Goal: Contribute content: Add original content to the website for others to see

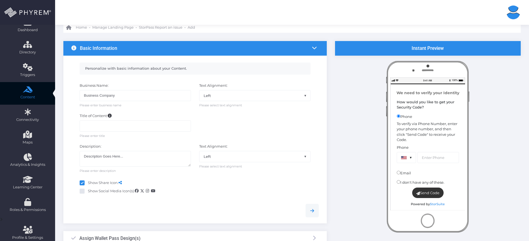
scroll to position [77, 0]
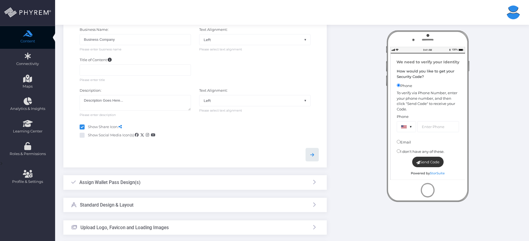
click at [311, 156] on icon at bounding box center [312, 154] width 7 height 7
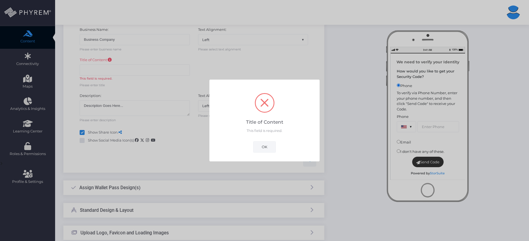
click at [275, 149] on button "OK" at bounding box center [264, 146] width 23 height 11
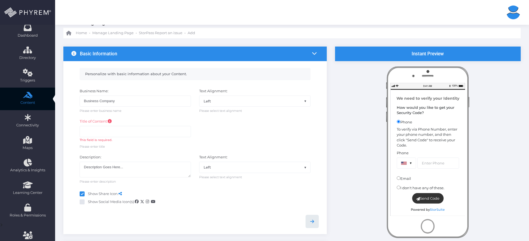
scroll to position [14, 0]
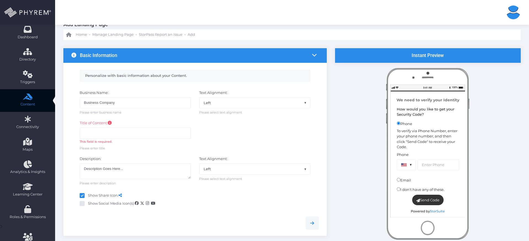
click at [163, 126] on div "Title of Content: This field is required. Please enter title" at bounding box center [135, 135] width 120 height 30
click at [163, 136] on input "text" at bounding box center [135, 132] width 111 height 11
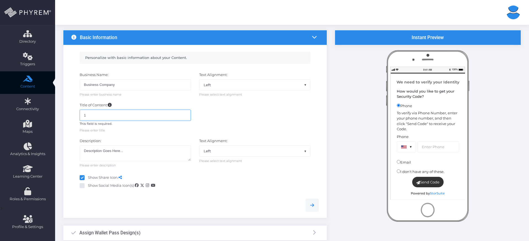
scroll to position [66, 0]
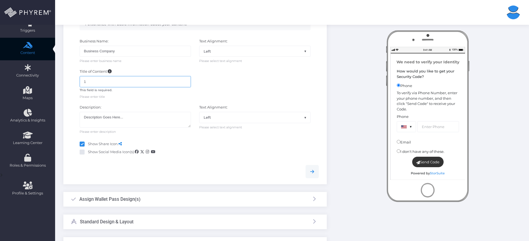
type input "1"
click at [319, 174] on body "Allain Vera Allain Vera allain.vera+212@phyrem.com Account ID: 356 User ID: 419…" at bounding box center [264, 54] width 529 height 241
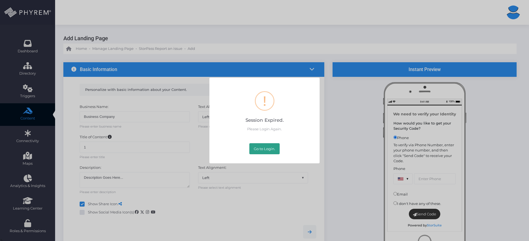
click at [264, 150] on button "Go to Login." at bounding box center [264, 148] width 30 height 11
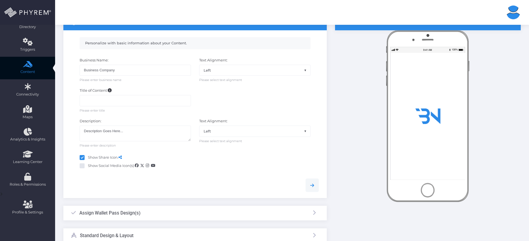
scroll to position [56, 0]
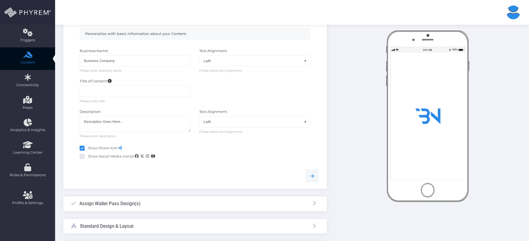
click at [162, 101] on div "Title of Content: Please enter title" at bounding box center [135, 90] width 120 height 25
click at [163, 96] on input "text" at bounding box center [135, 91] width 111 height 11
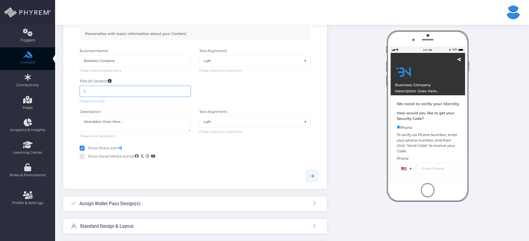
type input "1"
drag, startPoint x: 131, startPoint y: 123, endPoint x: 76, endPoint y: 117, distance: 55.7
click at [76, 117] on div "Description: Description Goes Here... Please enter description" at bounding box center [135, 123] width 120 height 29
type textarea "123"
click at [316, 179] on link at bounding box center [311, 175] width 13 height 13
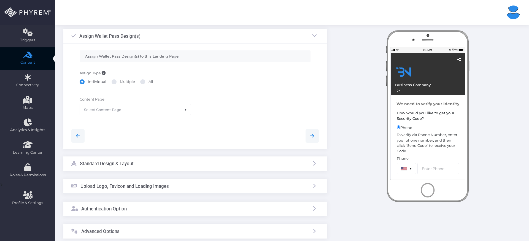
click at [123, 81] on label "Multiple" at bounding box center [123, 82] width 23 height 6
click at [123, 81] on input "Multiple" at bounding box center [122, 81] width 4 height 4
radio input "true"
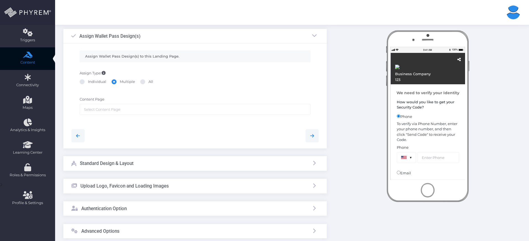
drag, startPoint x: 90, startPoint y: 82, endPoint x: 94, endPoint y: 87, distance: 5.9
click at [90, 82] on label "Individual" at bounding box center [93, 82] width 27 height 6
click at [90, 82] on input "Individual" at bounding box center [90, 81] width 4 height 4
radio input "true"
click at [120, 121] on div "Content Page None SiteLink Wallet Pass Back Link Test 1-30-2024 StorEdge Storpa…" at bounding box center [195, 108] width 256 height 29
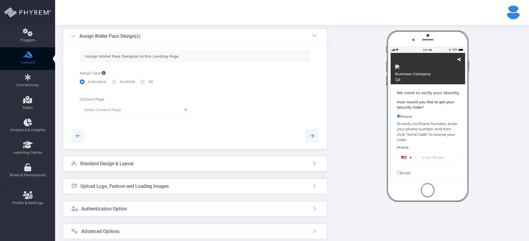
click at [124, 115] on div "Content Page None SiteLink Wallet Pass Back Link Test 1-30-2024 StorEdge Storpa…" at bounding box center [135, 109] width 120 height 24
click at [127, 111] on span "Select Content Page" at bounding box center [135, 109] width 111 height 10
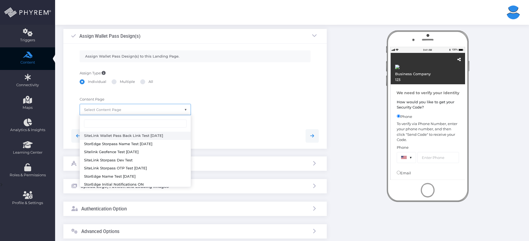
select select "2802"
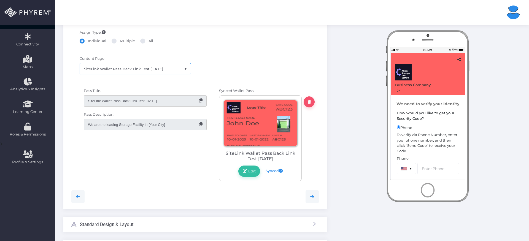
scroll to position [103, 0]
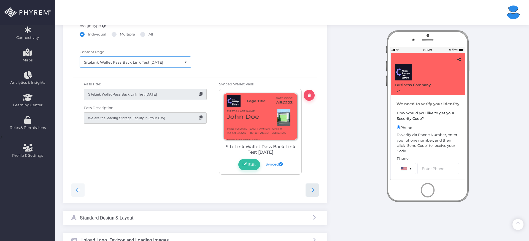
click at [312, 193] on link at bounding box center [311, 189] width 13 height 13
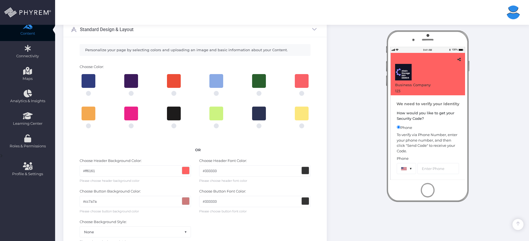
scroll to position [268, 0]
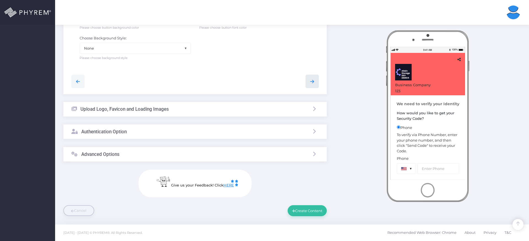
click at [311, 77] on link at bounding box center [311, 81] width 13 height 13
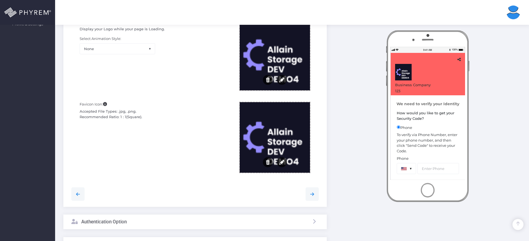
scroll to position [241, 0]
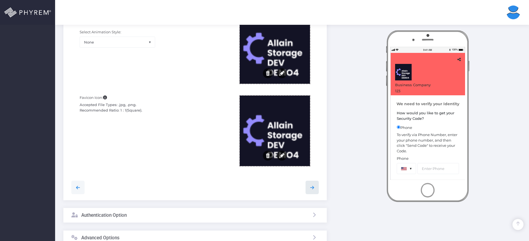
click at [311, 190] on icon at bounding box center [312, 187] width 7 height 7
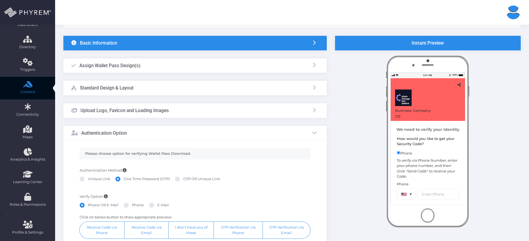
scroll to position [57, 0]
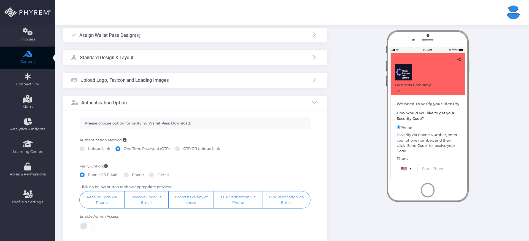
click at [127, 175] on span at bounding box center [126, 174] width 5 height 5
click at [132, 175] on input "Phone" at bounding box center [134, 174] width 4 height 4
radio input "true"
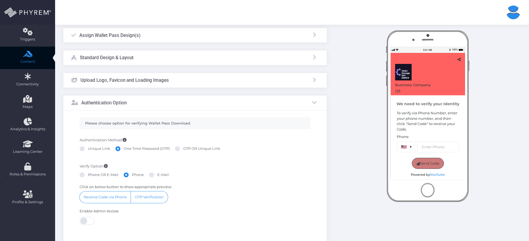
click at [151, 176] on span at bounding box center [151, 174] width 5 height 5
click at [157, 176] on input "E-Mail" at bounding box center [159, 174] width 4 height 4
radio input "true"
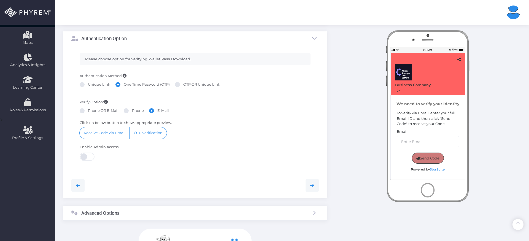
scroll to position [143, 0]
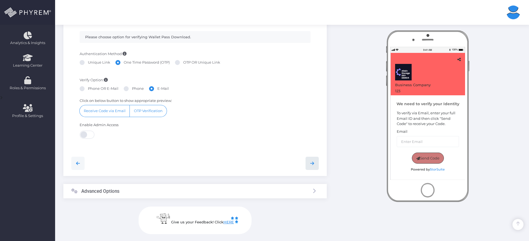
click at [310, 167] on icon at bounding box center [312, 163] width 7 height 7
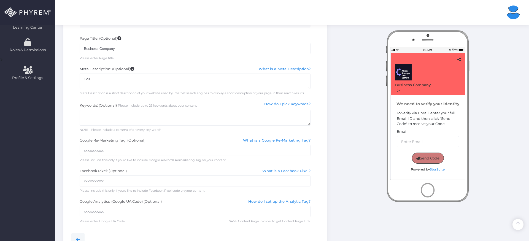
scroll to position [169, 0]
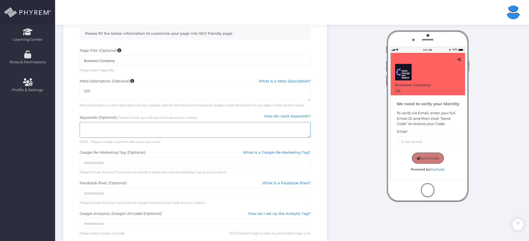
click at [214, 133] on textarea at bounding box center [195, 130] width 231 height 16
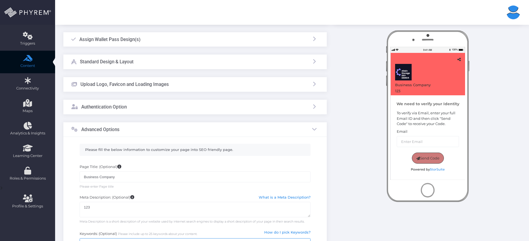
scroll to position [0, 0]
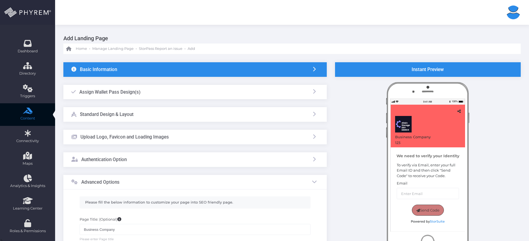
type textarea "123"
click at [274, 116] on div "Standard Design & Layout" at bounding box center [194, 114] width 263 height 15
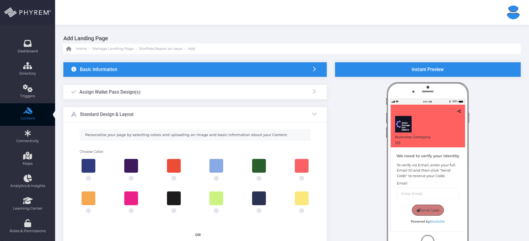
click at [272, 95] on div "Assign Wallet Pass Design(s)" at bounding box center [194, 92] width 263 height 15
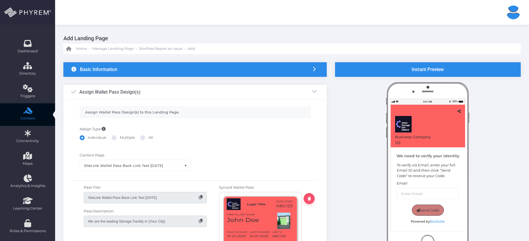
click at [282, 94] on div "Assign Wallet Pass Design(s)" at bounding box center [194, 92] width 263 height 15
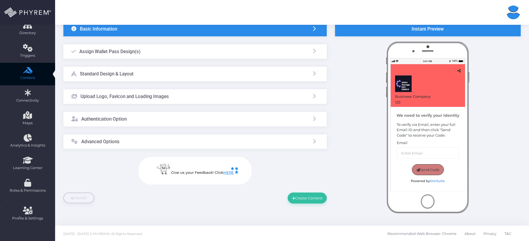
scroll to position [42, 0]
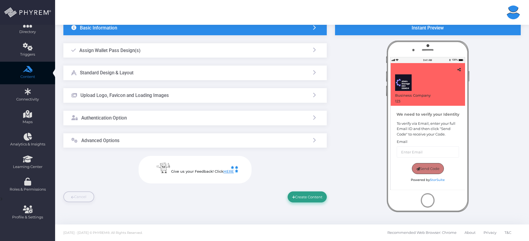
click at [310, 197] on button "Create Content" at bounding box center [306, 196] width 39 height 11
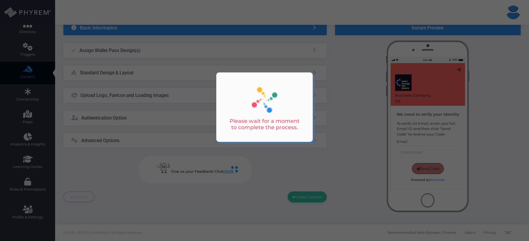
scroll to position [0, 0]
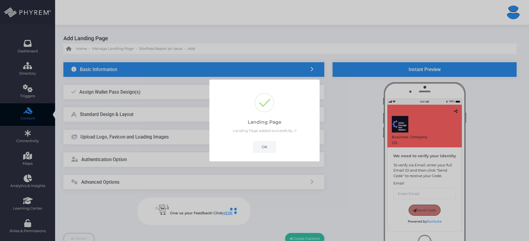
click at [270, 145] on button "OK" at bounding box center [264, 146] width 23 height 11
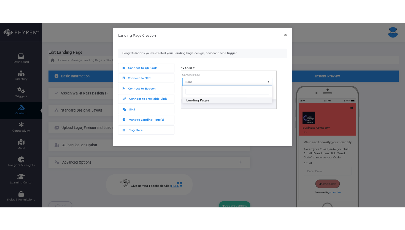
scroll to position [3, 0]
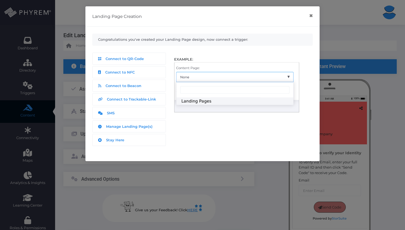
click at [317, 16] on div "Landing Page Creation ×" at bounding box center [202, 16] width 234 height 20
click at [314, 15] on button "×" at bounding box center [310, 16] width 11 height 12
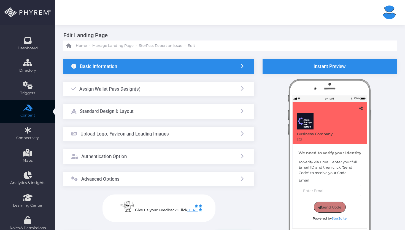
click at [235, 67] on div "Basic Information" at bounding box center [158, 66] width 191 height 15
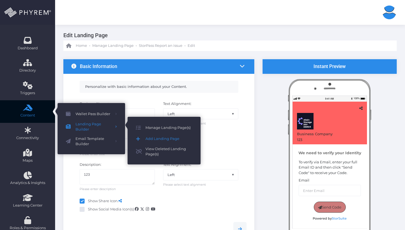
click at [150, 138] on span "Add Landing Page" at bounding box center [168, 138] width 47 height 7
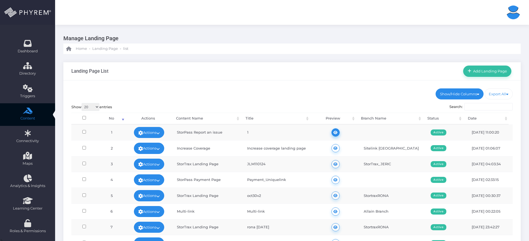
click at [331, 132] on link at bounding box center [335, 132] width 8 height 8
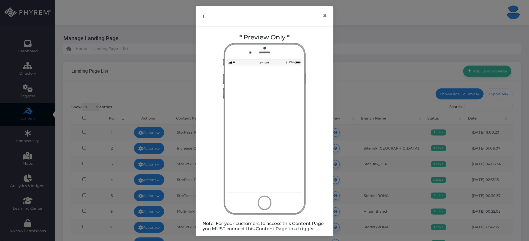
scroll to position [1, 0]
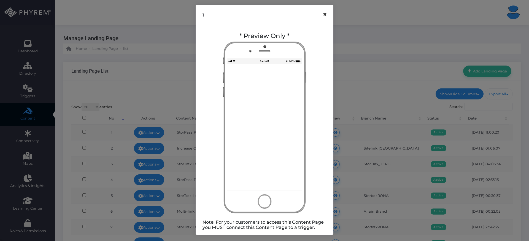
click at [322, 12] on button "×" at bounding box center [324, 14] width 11 height 12
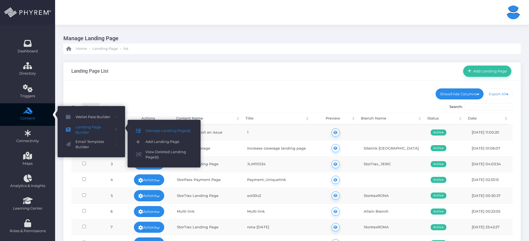
click at [155, 140] on span "Add Landing Page" at bounding box center [168, 141] width 47 height 7
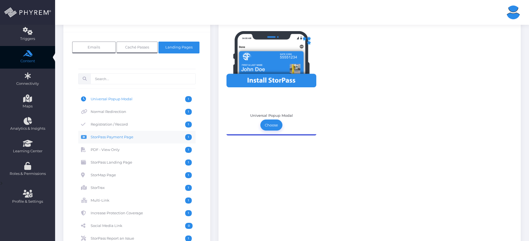
scroll to position [73, 0]
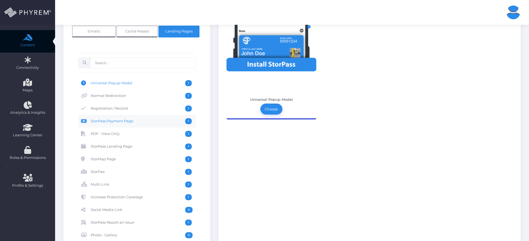
click at [150, 122] on span "StorPass Payment Page" at bounding box center [138, 121] width 94 height 6
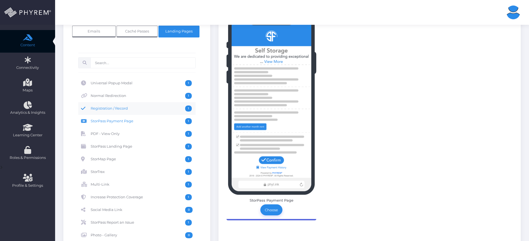
click at [156, 110] on span "Registration / Record" at bounding box center [138, 108] width 94 height 6
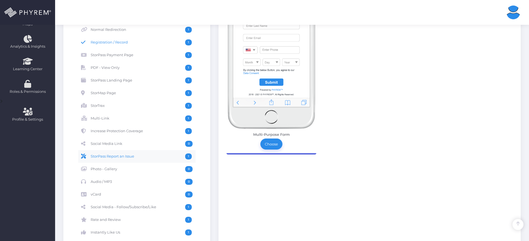
scroll to position [141, 0]
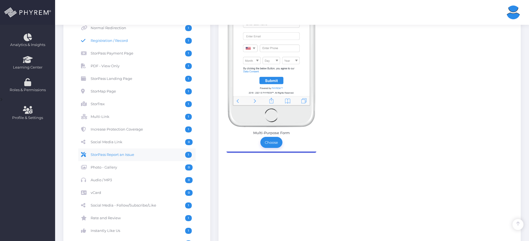
click at [155, 159] on link "StorPass Report an Issue 1" at bounding box center [136, 154] width 117 height 13
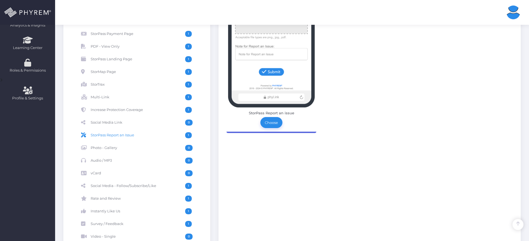
scroll to position [162, 0]
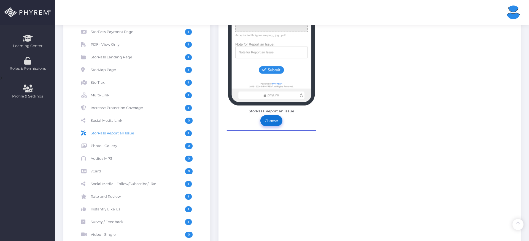
click at [266, 124] on link "Choose" at bounding box center [271, 120] width 22 height 11
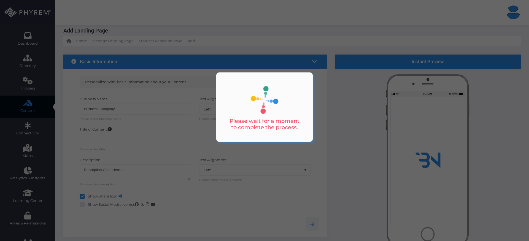
scroll to position [12, 0]
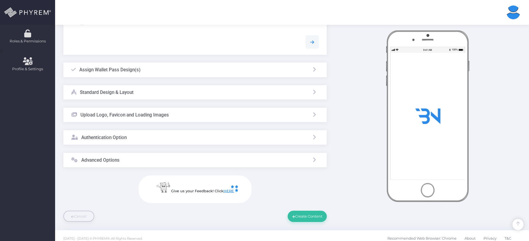
click at [424, 119] on div at bounding box center [427, 116] width 41 height 41
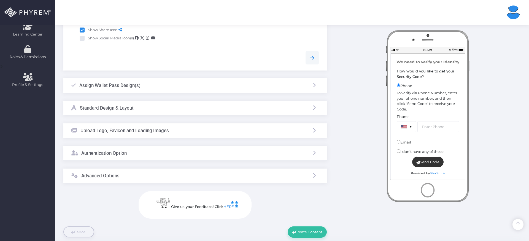
scroll to position [175, 0]
click at [161, 86] on div "Assign Wallet Pass Design(s)" at bounding box center [194, 84] width 263 height 15
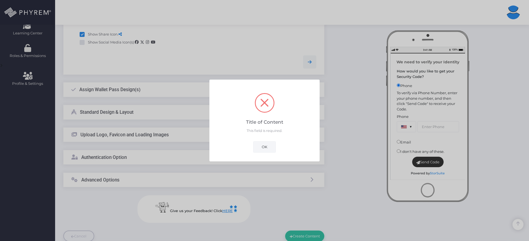
click at [258, 148] on button "OK" at bounding box center [264, 146] width 23 height 11
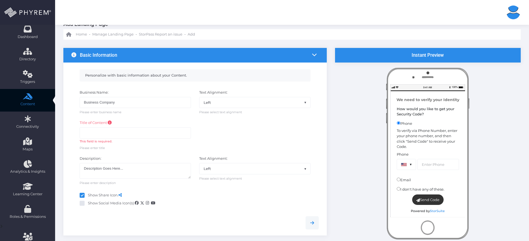
scroll to position [14, 0]
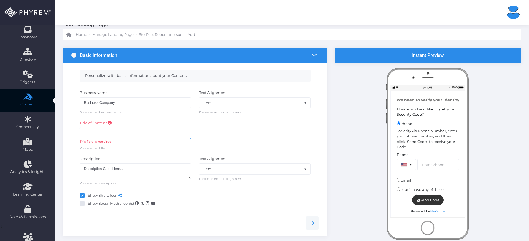
click at [120, 136] on input "text" at bounding box center [135, 132] width 111 height 11
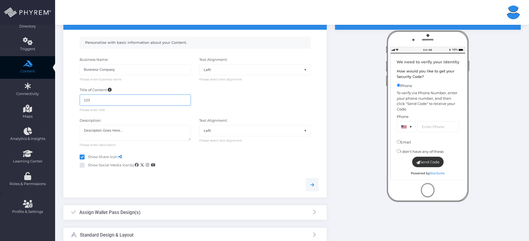
scroll to position [51, 0]
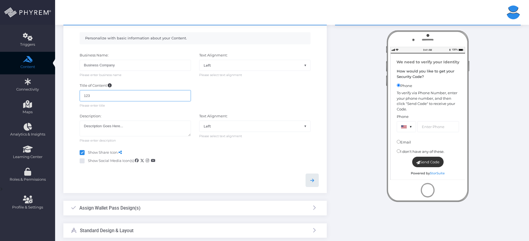
type input "123"
click at [314, 183] on icon at bounding box center [312, 180] width 7 height 7
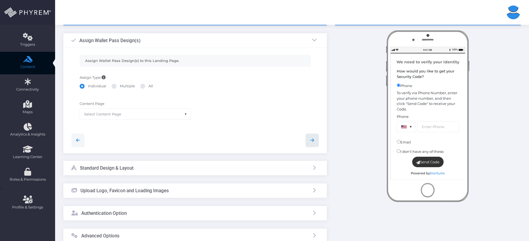
click at [311, 142] on icon at bounding box center [312, 140] width 7 height 7
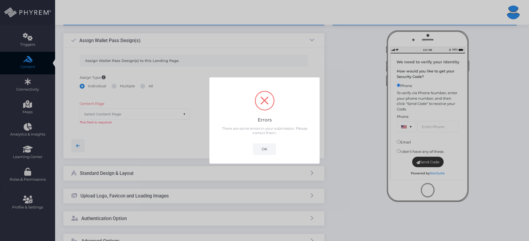
click at [261, 151] on button "OK" at bounding box center [264, 148] width 23 height 11
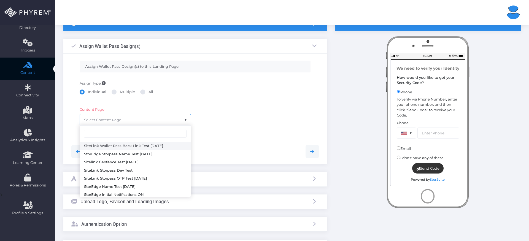
click at [170, 116] on span "Select Content Page" at bounding box center [135, 119] width 111 height 10
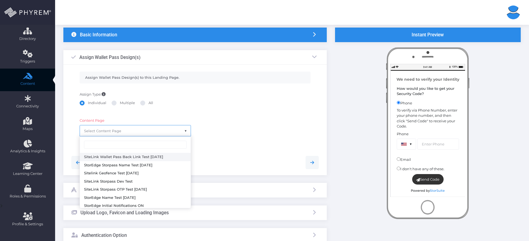
scroll to position [32, 0]
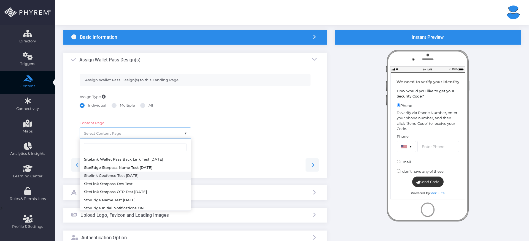
click at [281, 154] on div at bounding box center [195, 164] width 256 height 25
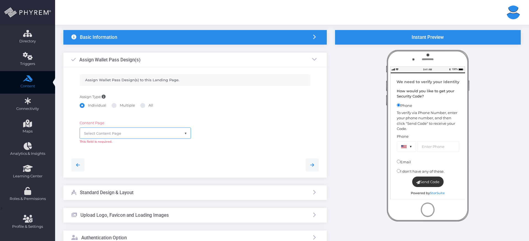
click at [151, 137] on span "Select Content Page" at bounding box center [135, 133] width 111 height 10
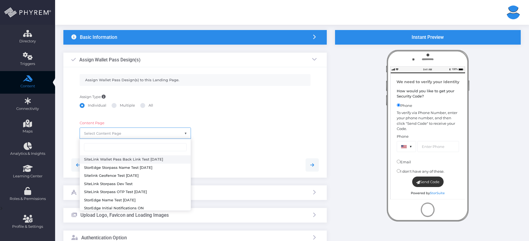
click at [127, 107] on label "Multiple" at bounding box center [123, 106] width 23 height 6
click at [123, 106] on input "Multiple" at bounding box center [122, 105] width 4 height 4
radio input "true"
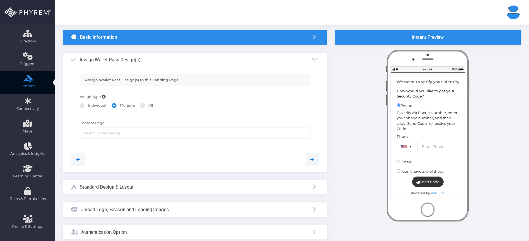
click at [150, 107] on label "All" at bounding box center [146, 106] width 13 height 6
click at [150, 106] on input "All" at bounding box center [150, 105] width 4 height 4
radio input "true"
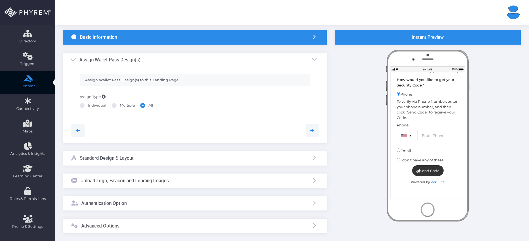
click at [88, 107] on label "Individual" at bounding box center [93, 106] width 27 height 6
click at [88, 106] on input "Individual" at bounding box center [90, 105] width 4 height 4
radio input "true"
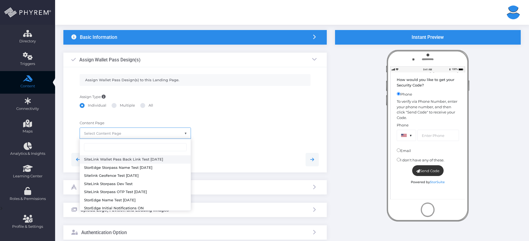
click at [119, 133] on span "Select Content Page" at bounding box center [102, 133] width 37 height 4
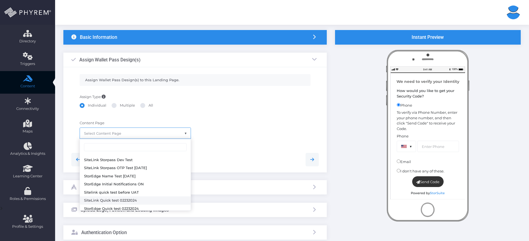
scroll to position [28, 0]
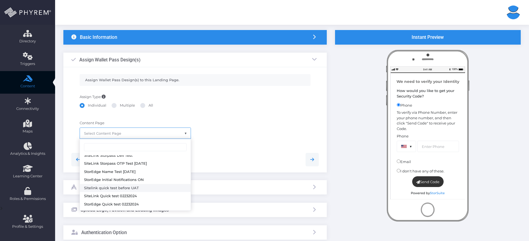
select select "2890"
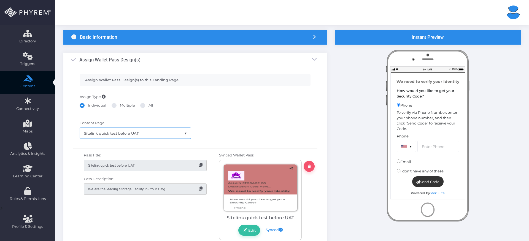
type input "#cc7a7a"
type input "#333333"
type input "#cc7a7a"
type input "#333333"
type input "#eaff00"
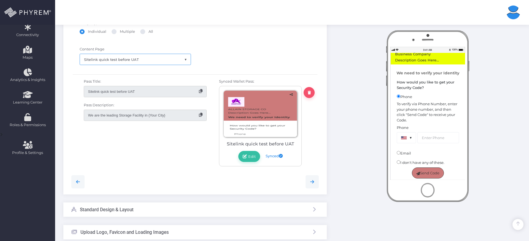
scroll to position [107, 0]
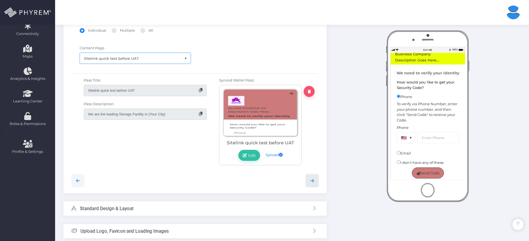
click at [312, 180] on icon at bounding box center [312, 180] width 7 height 7
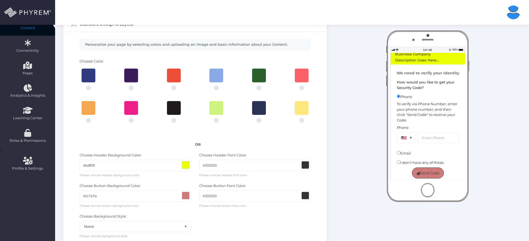
scroll to position [81, 0]
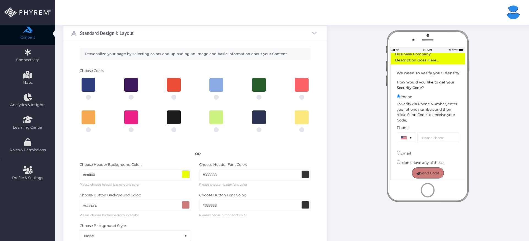
click at [259, 91] on div at bounding box center [259, 85] width 14 height 14
radio input "true"
type input "#295f2d"
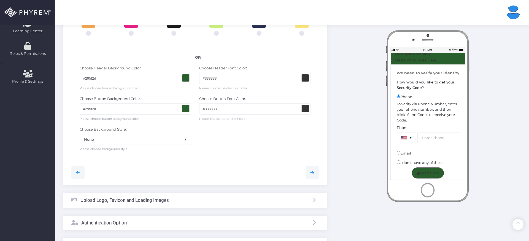
scroll to position [176, 0]
click at [310, 170] on icon at bounding box center [312, 173] width 7 height 7
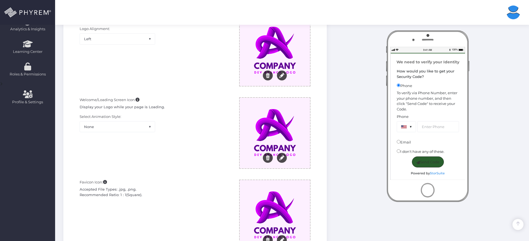
scroll to position [160, 0]
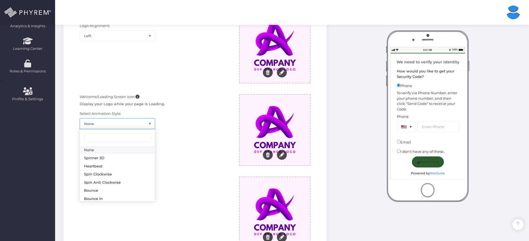
click at [132, 118] on span "None" at bounding box center [117, 123] width 75 height 10
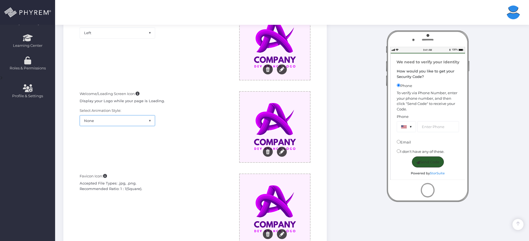
click at [295, 131] on div "Basic Information Personalize with basic information about your Content. Busine…" at bounding box center [195, 138] width 272 height 479
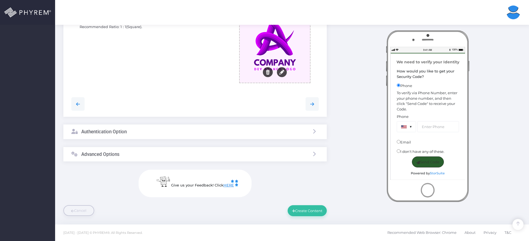
click at [294, 131] on div "Authentication Option" at bounding box center [194, 131] width 263 height 15
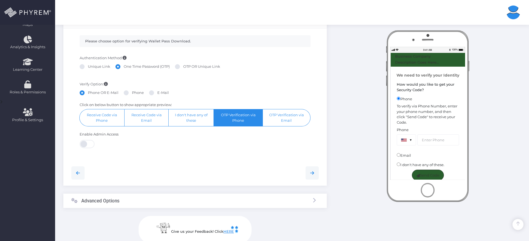
scroll to position [133, 0]
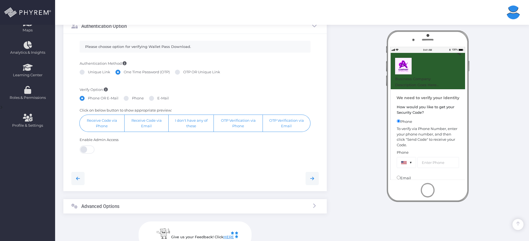
click at [95, 147] on label at bounding box center [88, 149] width 16 height 9
click at [92, 148] on span at bounding box center [88, 149] width 16 height 8
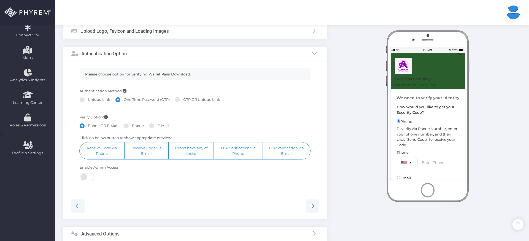
scroll to position [99, 0]
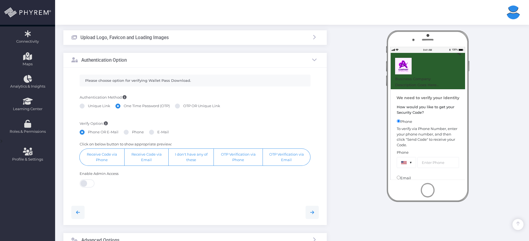
click at [89, 105] on label "Unique Link" at bounding box center [95, 106] width 31 height 6
click at [89, 105] on input "Unique Link" at bounding box center [90, 105] width 4 height 4
radio input "true"
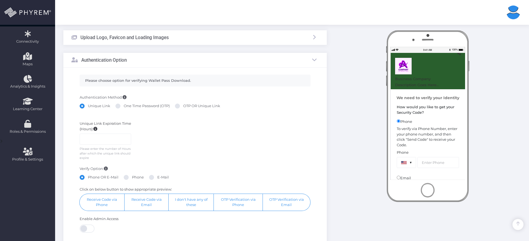
click at [131, 105] on label "One Time Password (OTP)" at bounding box center [142, 106] width 54 height 6
click at [127, 105] on input "One Time Password (OTP)" at bounding box center [126, 105] width 4 height 4
radio input "true"
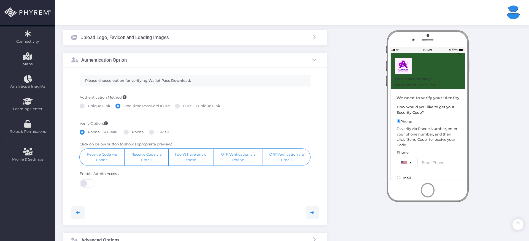
click at [157, 131] on label "E-Mail" at bounding box center [159, 132] width 20 height 6
click at [157, 131] on input "E-Mail" at bounding box center [159, 131] width 4 height 4
radio input "true"
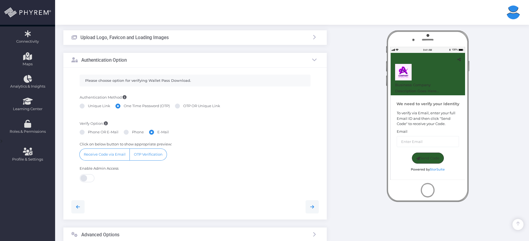
click at [120, 134] on div "Phone OR E-Mail Phone E-Mail" at bounding box center [195, 132] width 231 height 7
click at [86, 137] on div "Verify Option: Phone OR E-Mail Phone E-Mail" at bounding box center [194, 131] width 239 height 21
click at [87, 134] on label "Phone OR E-Mail" at bounding box center [99, 132] width 39 height 6
click at [88, 133] on input "Phone OR E-Mail" at bounding box center [90, 131] width 4 height 4
radio input "true"
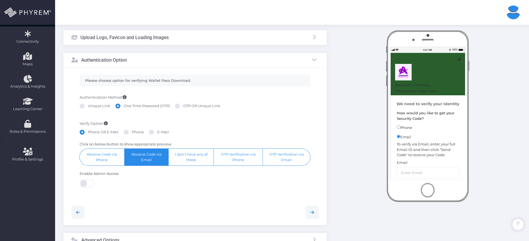
click at [125, 156] on button "Receive Code via Email" at bounding box center [146, 157] width 44 height 17
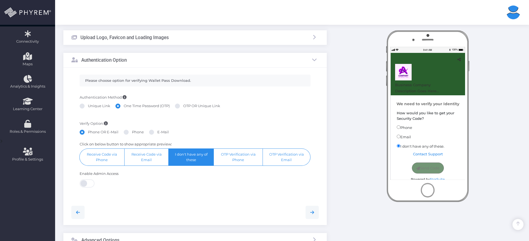
click at [189, 159] on button "I don't have any of these" at bounding box center [191, 157] width 45 height 17
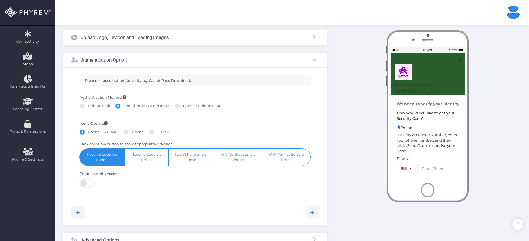
click at [114, 153] on button "Receive Code via Phone" at bounding box center [102, 157] width 45 height 17
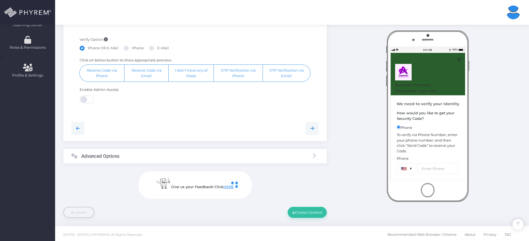
scroll to position [185, 0]
click at [312, 129] on icon at bounding box center [312, 126] width 7 height 7
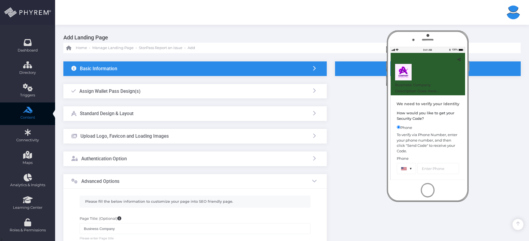
scroll to position [0, 0]
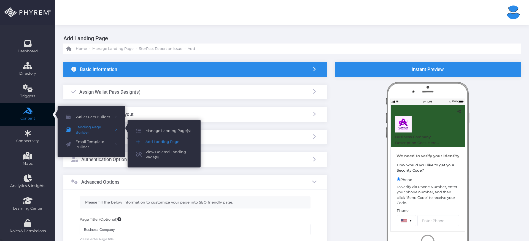
click at [170, 140] on span "Add Landing Page" at bounding box center [168, 141] width 47 height 7
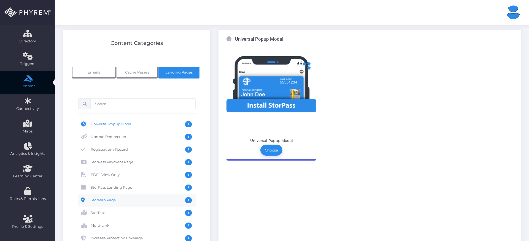
scroll to position [77, 0]
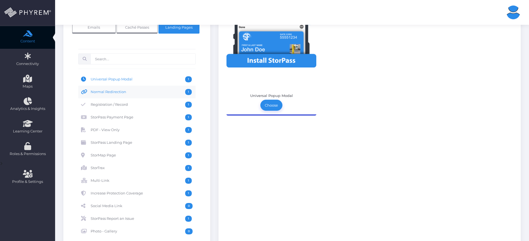
click at [151, 93] on span "Normal Redirection" at bounding box center [138, 92] width 94 height 6
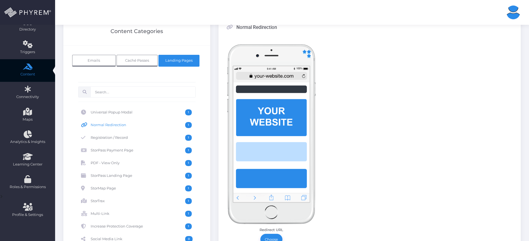
scroll to position [37, 0]
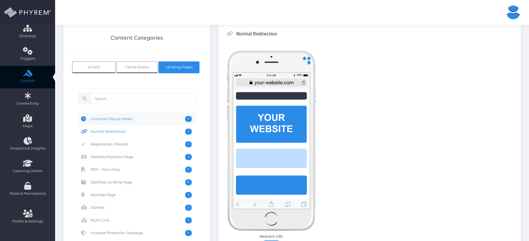
click at [148, 117] on span "Universal Popup Modal" at bounding box center [138, 119] width 94 height 6
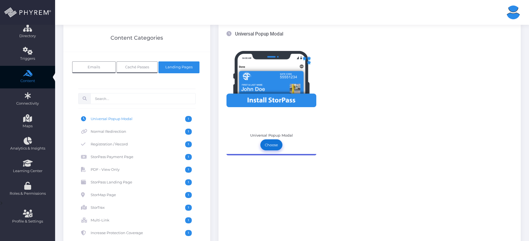
click at [271, 147] on link "Choose" at bounding box center [271, 144] width 22 height 11
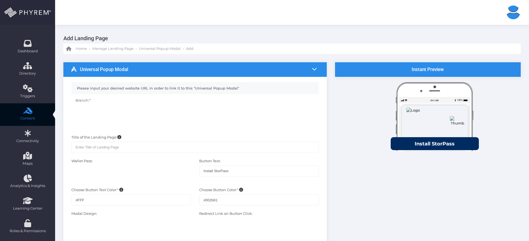
type input "#ffffff"
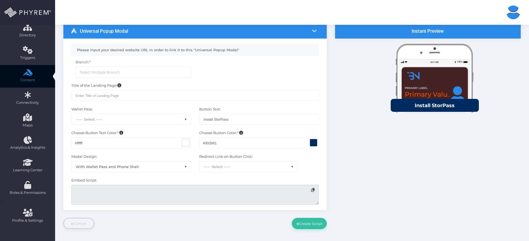
scroll to position [39, 0]
click at [285, 190] on textarea at bounding box center [195, 194] width 248 height 20
click at [312, 191] on icon at bounding box center [313, 190] width 4 height 4
click at [264, 204] on textarea at bounding box center [195, 194] width 248 height 20
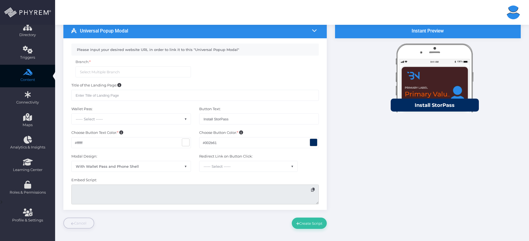
click at [119, 195] on textarea at bounding box center [195, 194] width 248 height 20
click at [110, 70] on input "search" at bounding box center [101, 72] width 43 height 4
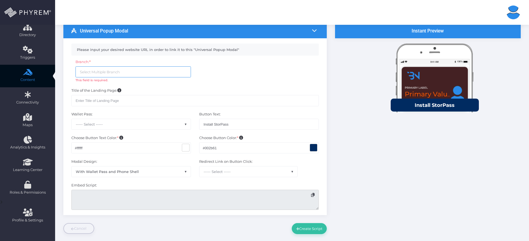
click at [265, 78] on div "Please input your desired website URL in order to link it to this "Universal Po…" at bounding box center [195, 126] width 248 height 177
click at [213, 97] on input "text" at bounding box center [195, 100] width 248 height 11
click at [248, 76] on div "Please input your desired website URL in order to link it to this "Universal Po…" at bounding box center [195, 126] width 248 height 177
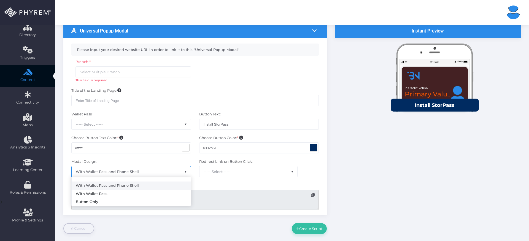
click at [171, 172] on span "With Wallet Pass and Phone Shell" at bounding box center [131, 171] width 119 height 10
click at [284, 176] on span "----- Select -----" at bounding box center [248, 171] width 98 height 10
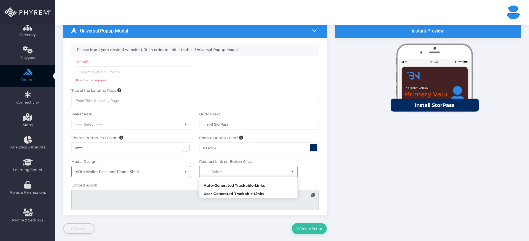
click at [328, 177] on div "Universal Popup Modal Please input your desired website URL in order to link it…" at bounding box center [195, 129] width 272 height 210
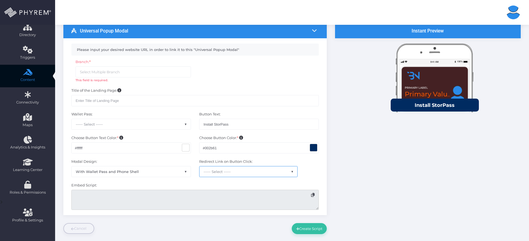
click at [267, 174] on span "----- Select -----" at bounding box center [248, 171] width 98 height 10
click at [356, 182] on div "Instant Preview Primary Label Primary Value" at bounding box center [428, 129] width 194 height 210
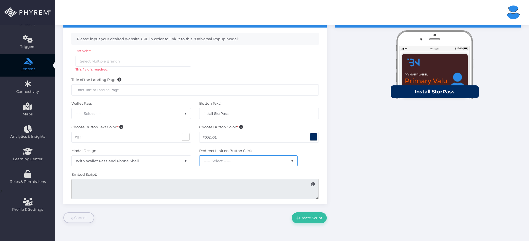
scroll to position [45, 0]
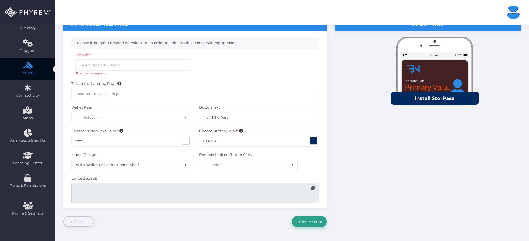
click at [313, 220] on button "Create Script" at bounding box center [309, 221] width 35 height 11
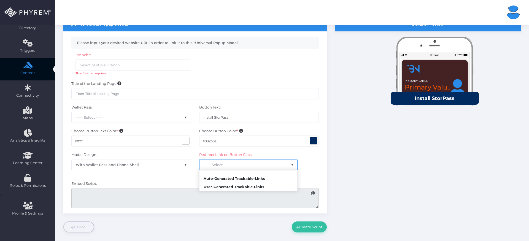
click at [262, 159] on span "----- Select -----" at bounding box center [248, 164] width 98 height 10
click at [120, 69] on ul at bounding box center [133, 65] width 115 height 10
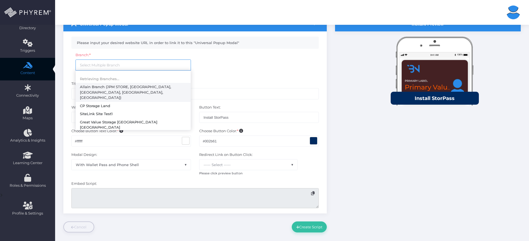
click at [121, 66] on ul at bounding box center [133, 65] width 115 height 10
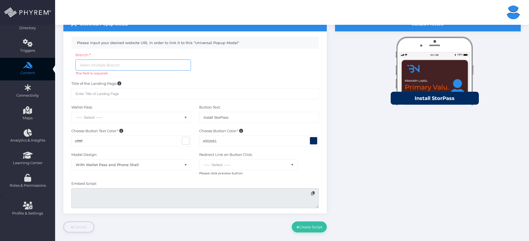
click at [121, 66] on ul at bounding box center [133, 65] width 115 height 10
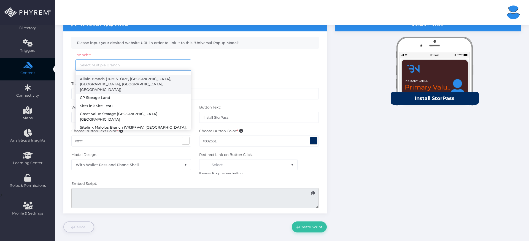
select select "757"
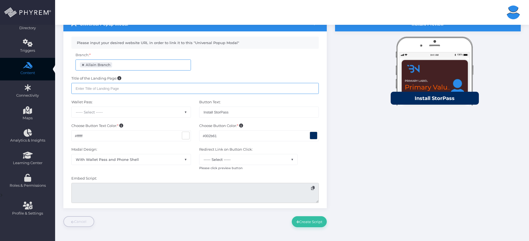
click at [140, 91] on input "text" at bounding box center [195, 88] width 248 height 11
type input "123"
click at [143, 112] on span "----- Select -----" at bounding box center [131, 112] width 119 height 10
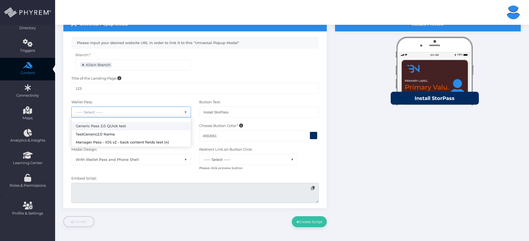
click at [147, 126] on div "Choose Button Text Color: * #ffffff" at bounding box center [131, 135] width 128 height 24
select select "2896"
type input "#333333"
type input "#ffcc00"
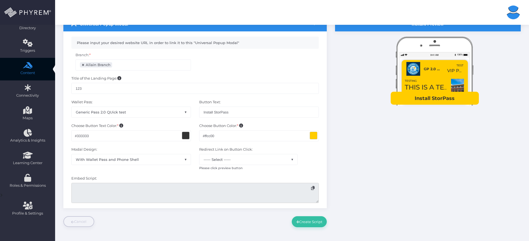
click at [262, 120] on div "Button Text: Install StorPass" at bounding box center [259, 111] width 128 height 24
click at [263, 113] on input "Install StorPass" at bounding box center [259, 112] width 120 height 11
click at [165, 140] on input "#333333" at bounding box center [131, 135] width 120 height 11
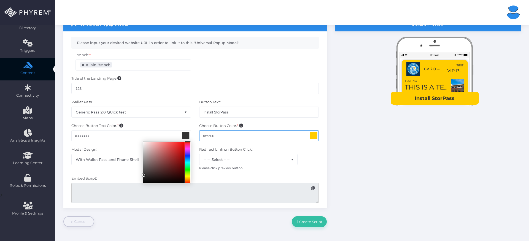
click at [252, 133] on input "#ffcc00" at bounding box center [259, 135] width 120 height 11
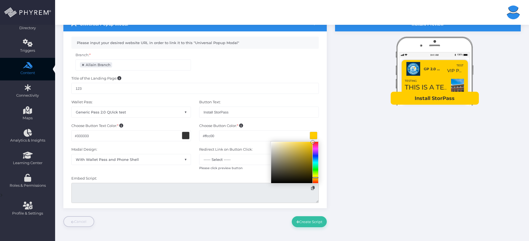
click at [356, 139] on div "Instant Preview GP 2.0 DEV Quick Test TEST VIP PASS TEST" at bounding box center [428, 122] width 194 height 210
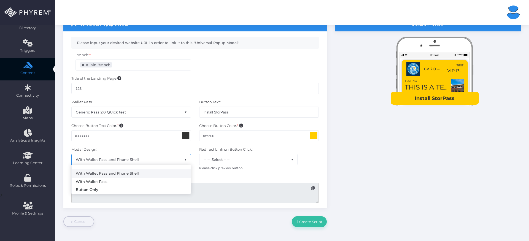
click at [150, 155] on span "With Wallet Pass and Phone Shell" at bounding box center [131, 159] width 119 height 10
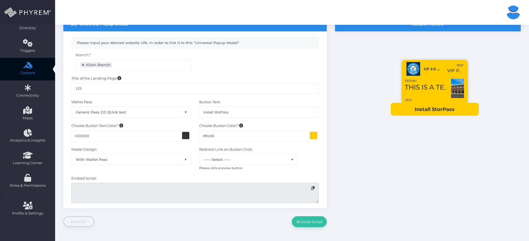
click at [137, 168] on div "Modal Design: With Wallet Pass and Phone Shell With Wallet Pass Button Only Wit…" at bounding box center [131, 161] width 128 height 29
click at [134, 156] on span "With Wallet Pass" at bounding box center [131, 159] width 119 height 10
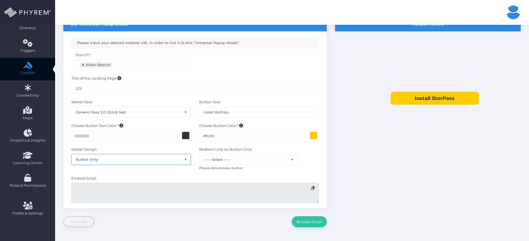
click at [138, 161] on span "Button Only" at bounding box center [131, 159] width 119 height 10
select select "1"
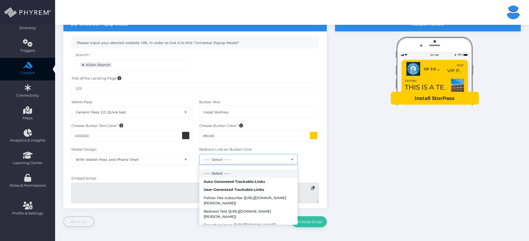
click at [258, 159] on span "----- Select -----" at bounding box center [248, 159] width 98 height 10
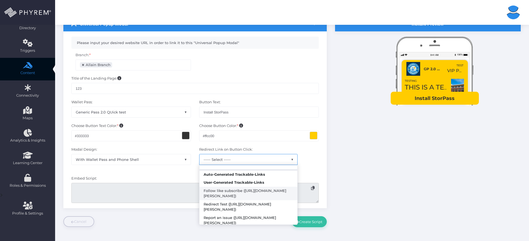
scroll to position [0, 0]
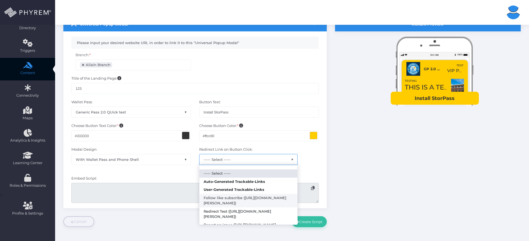
click at [250, 182] on strong "Auto-Generated Trackable-Links" at bounding box center [248, 182] width 98 height 8
select select "998"
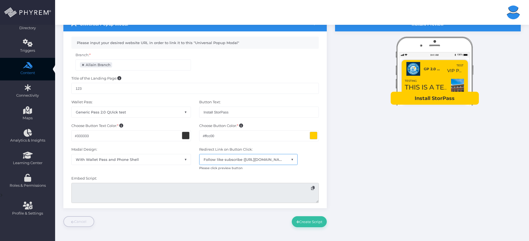
type textarea "<script src="https://dev.phyrem.com//public/customer_popup/pass_include_dev.js?…"
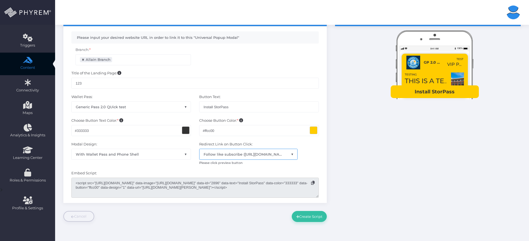
scroll to position [51, 0]
click at [314, 183] on icon at bounding box center [313, 183] width 4 height 4
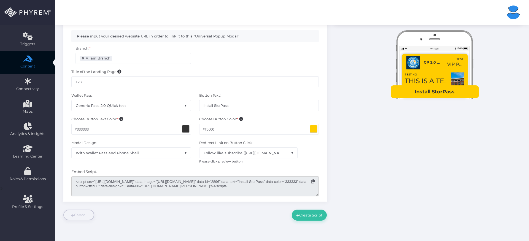
drag, startPoint x: 111, startPoint y: 191, endPoint x: 71, endPoint y: 181, distance: 41.4
click at [71, 181] on div "Embed Script: <script src="https://dev.phyrem.com//public/customer_popup/pass_i…" at bounding box center [195, 182] width 256 height 27
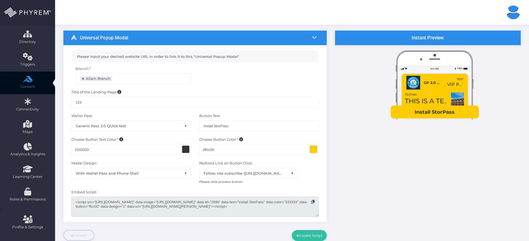
scroll to position [43, 0]
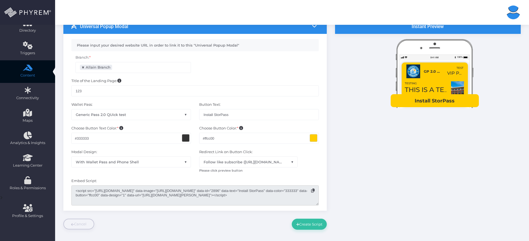
click at [344, 130] on div "Instant Preview GP 2.0 DEV Quick Test TEST VIP PASS TEST" at bounding box center [428, 124] width 194 height 210
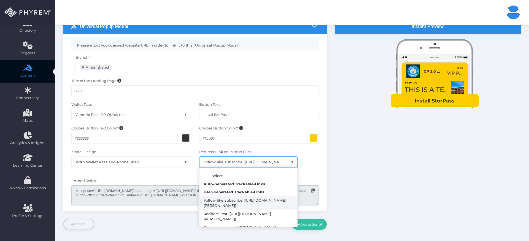
click at [288, 162] on span "Follow like subscribe (https://dev.phyl.ink/TsHAUkRJ)" at bounding box center [248, 162] width 98 height 10
click at [339, 147] on div "Instant Preview GP 2.0 DEV Quick Test TEST VIP PASS TEST" at bounding box center [428, 124] width 194 height 210
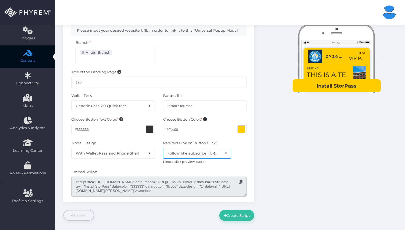
scroll to position [42, 0]
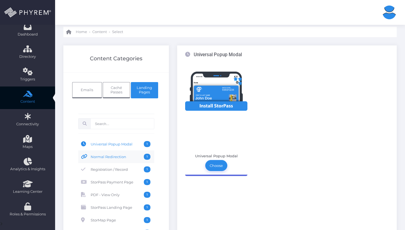
scroll to position [41, 0]
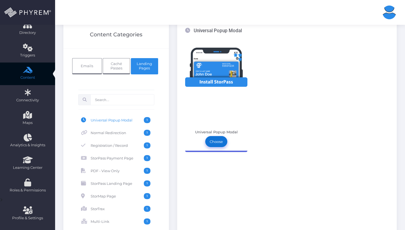
click at [220, 143] on link "Choose" at bounding box center [216, 141] width 22 height 11
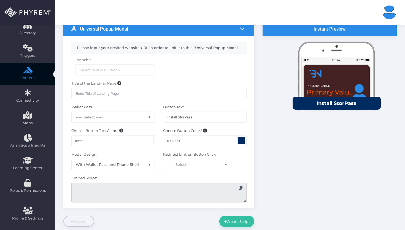
scroll to position [41, 0]
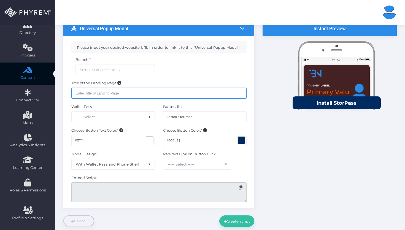
click at [187, 96] on input "text" at bounding box center [158, 93] width 175 height 11
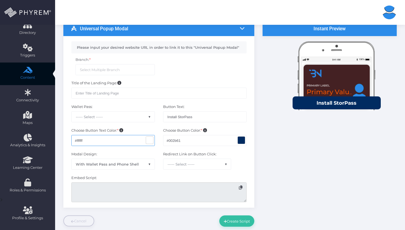
click at [132, 143] on input "#ffffff" at bounding box center [112, 140] width 83 height 11
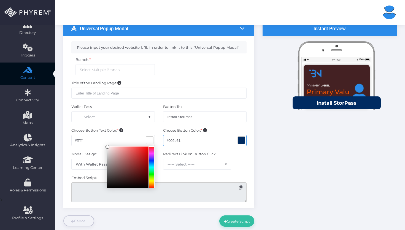
click at [199, 140] on input "#002b61" at bounding box center [204, 140] width 83 height 11
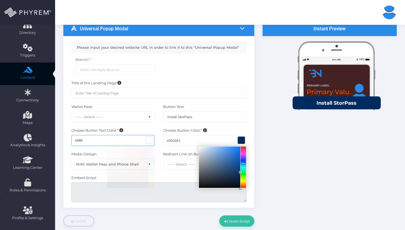
click at [133, 138] on input "#ffffff" at bounding box center [112, 140] width 83 height 11
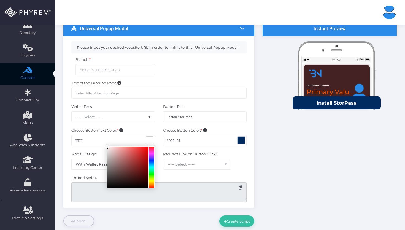
click at [139, 116] on span "----- Select -----" at bounding box center [113, 117] width 83 height 10
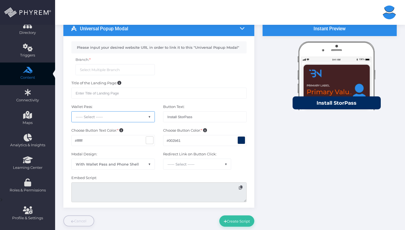
click at [171, 115] on input "Install StorPass" at bounding box center [204, 116] width 83 height 11
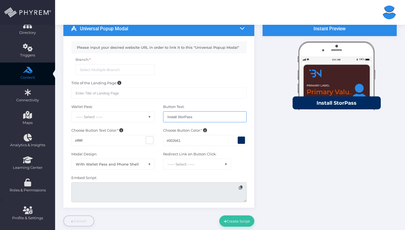
click at [185, 115] on input "Install StorPass" at bounding box center [204, 116] width 83 height 11
click at [202, 117] on input "Install StorPass" at bounding box center [204, 116] width 83 height 11
click at [159, 83] on div "Title of the Landing Page:" at bounding box center [158, 92] width 183 height 24
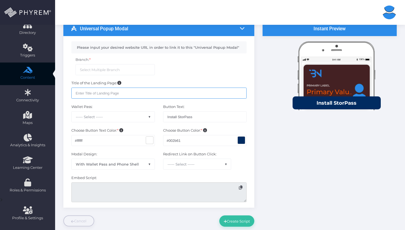
click at [159, 95] on input "text" at bounding box center [158, 93] width 175 height 11
click at [115, 83] on label "Title of the Landing Page:" at bounding box center [96, 83] width 50 height 6
drag, startPoint x: 115, startPoint y: 83, endPoint x: 66, endPoint y: 81, distance: 48.8
click at [66, 81] on div "Please input your desired website URL in order to link it to this "Universal Po…" at bounding box center [158, 122] width 191 height 172
copy label "Title of the Landing Page"
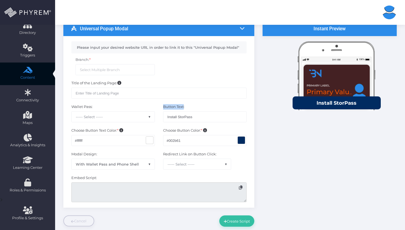
drag, startPoint x: 183, startPoint y: 106, endPoint x: 162, endPoint y: 108, distance: 21.1
click at [162, 108] on div "Button Text: Install StorPass" at bounding box center [205, 116] width 92 height 24
copy label "Button Text"
click at [125, 164] on span "With Wallet Pass and Phone Shell" at bounding box center [113, 164] width 83 height 10
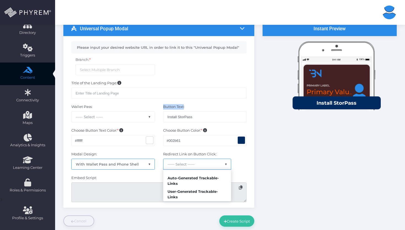
click at [189, 161] on span "----- Select -----" at bounding box center [197, 164] width 68 height 10
click at [84, 129] on label "Choose Button Text Color: *" at bounding box center [97, 131] width 52 height 6
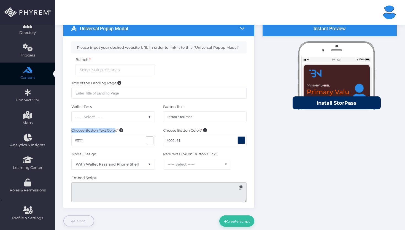
drag, startPoint x: 70, startPoint y: 129, endPoint x: 116, endPoint y: 131, distance: 45.2
click at [116, 131] on div "Choose Button Text Color: * #ffffff" at bounding box center [113, 140] width 92 height 24
copy label "Choose Button Text Colo"
click at [119, 133] on div "Choose Button Text Color: * #ffffff" at bounding box center [113, 140] width 92 height 24
drag, startPoint x: 116, startPoint y: 131, endPoint x: 67, endPoint y: 129, distance: 49.6
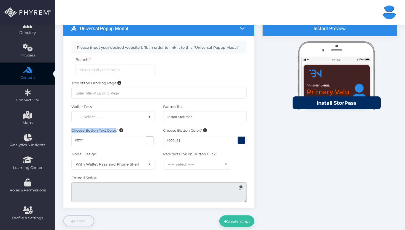
click at [67, 130] on div "Choose Button Text Color: * #ffffff" at bounding box center [113, 140] width 92 height 24
copy label "Choose Button Text Color"
drag, startPoint x: 167, startPoint y: 131, endPoint x: 200, endPoint y: 131, distance: 32.8
click at [200, 131] on div "Choose Button Color: * #002b61" at bounding box center [205, 140] width 92 height 24
copy label "Choose Button Color"
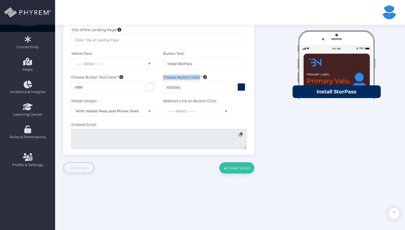
scroll to position [89, 0]
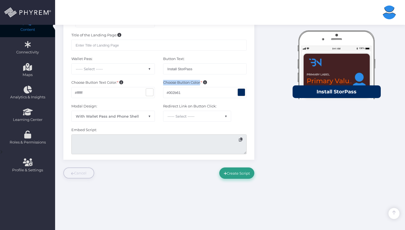
click at [248, 174] on button "Create Script" at bounding box center [236, 172] width 35 height 11
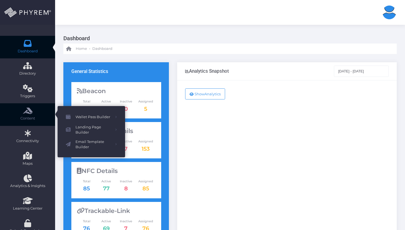
click at [25, 111] on icon at bounding box center [28, 111] width 10 height 0
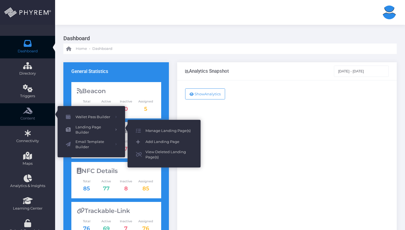
click at [150, 139] on span "Add Landing Page" at bounding box center [168, 141] width 47 height 7
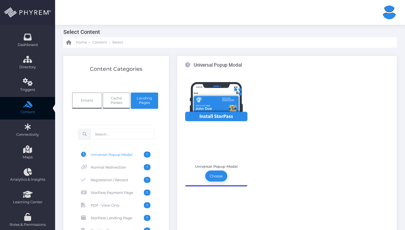
scroll to position [14, 0]
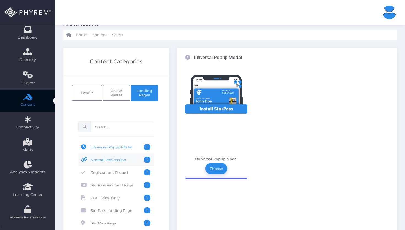
click at [122, 160] on span "Normal Redirection" at bounding box center [117, 160] width 53 height 6
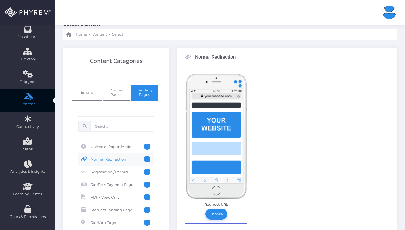
scroll to position [56, 0]
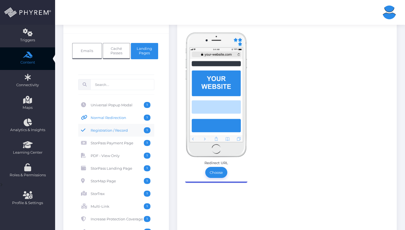
click at [122, 135] on link "Registration / Record 1" at bounding box center [116, 130] width 76 height 13
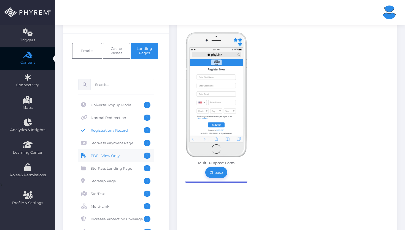
click at [127, 156] on span "PDF - View Only" at bounding box center [117, 156] width 53 height 6
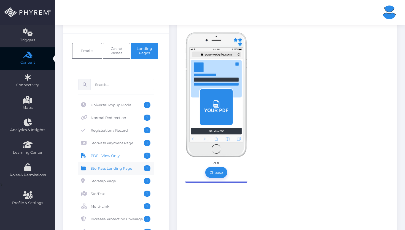
click at [127, 168] on span "StorPass Landing Page" at bounding box center [117, 168] width 53 height 6
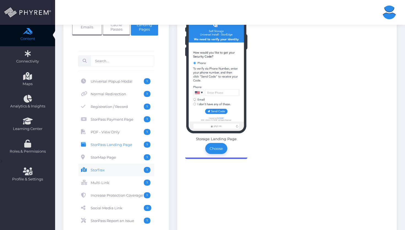
scroll to position [80, 0]
click at [127, 181] on span "Multi-Link" at bounding box center [117, 182] width 53 height 6
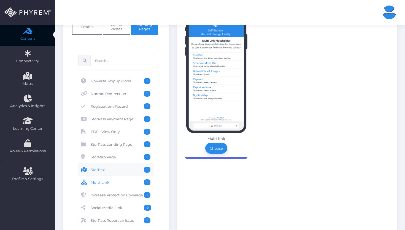
click at [125, 172] on span "StorTrax" at bounding box center [117, 170] width 53 height 6
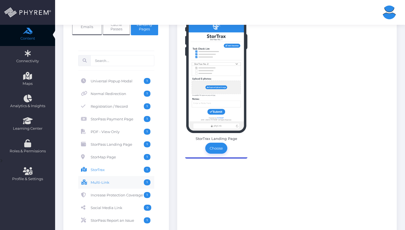
click at [126, 183] on span "Multi-Link" at bounding box center [117, 182] width 53 height 6
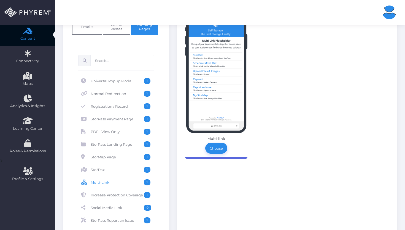
click at [226, 154] on div "Multi-link Choose" at bounding box center [216, 93] width 62 height 133
click at [222, 149] on link "Choose" at bounding box center [216, 148] width 22 height 11
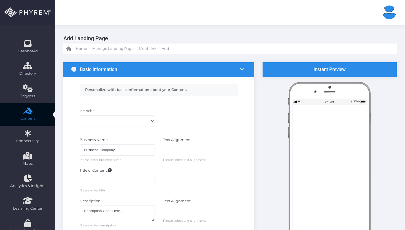
type input "#333333"
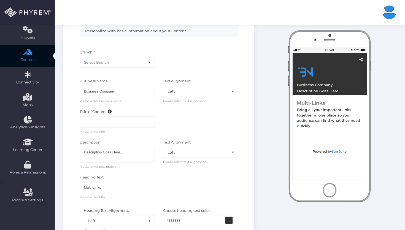
scroll to position [13, 0]
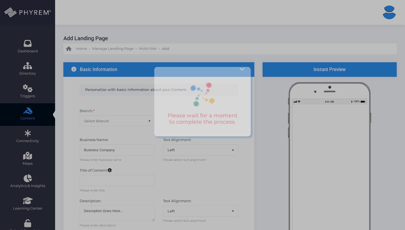
scroll to position [13, 0]
